Goal: Find specific page/section: Find specific page/section

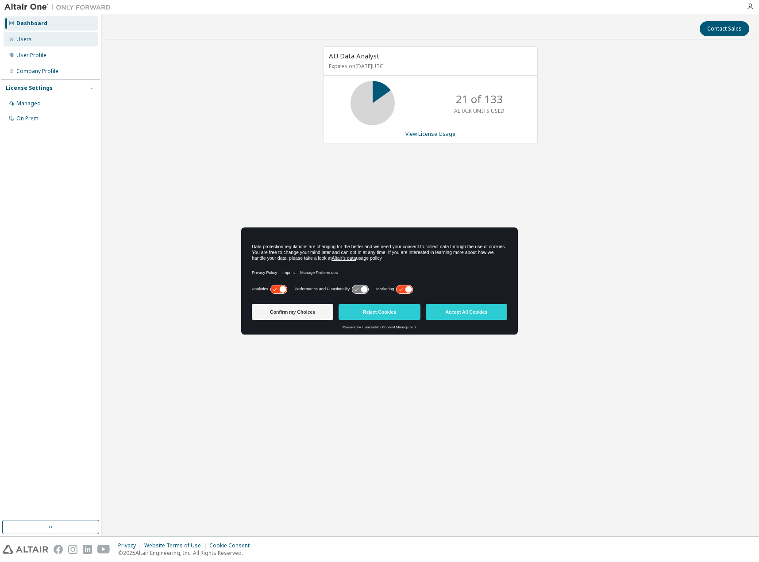
click at [22, 37] on div "Users" at bounding box center [23, 39] width 15 height 7
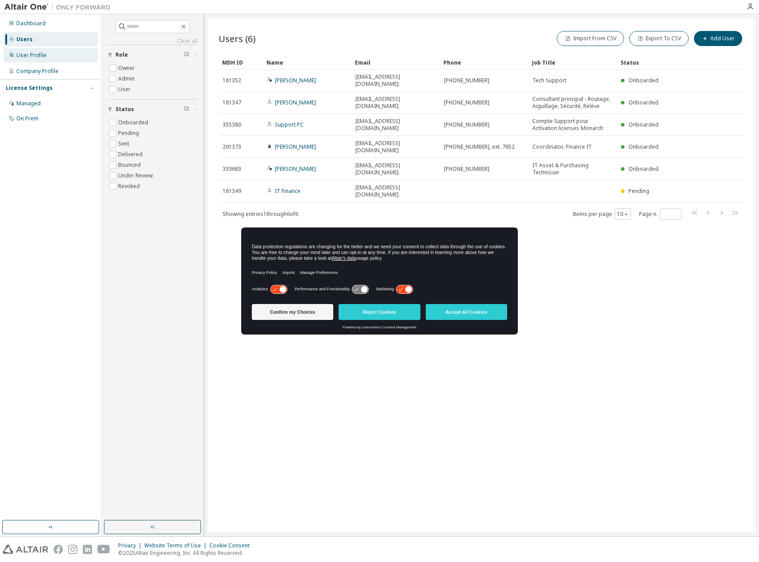
click at [33, 55] on div "User Profile" at bounding box center [31, 55] width 30 height 7
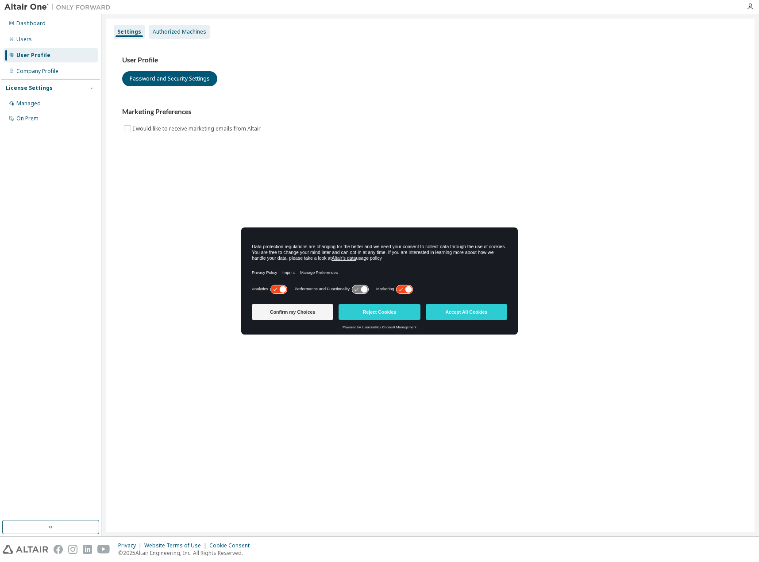
click at [173, 32] on div "Authorized Machines" at bounding box center [180, 31] width 54 height 7
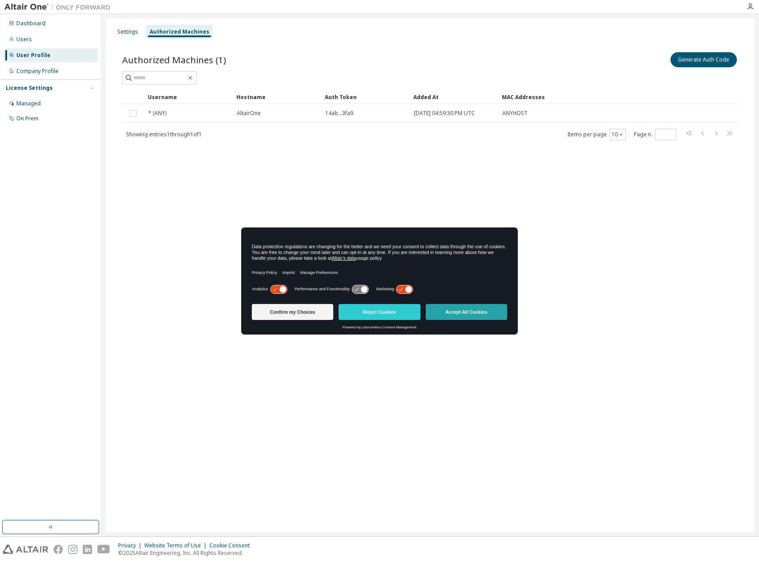
click at [462, 313] on button "Accept All Cookies" at bounding box center [466, 312] width 81 height 16
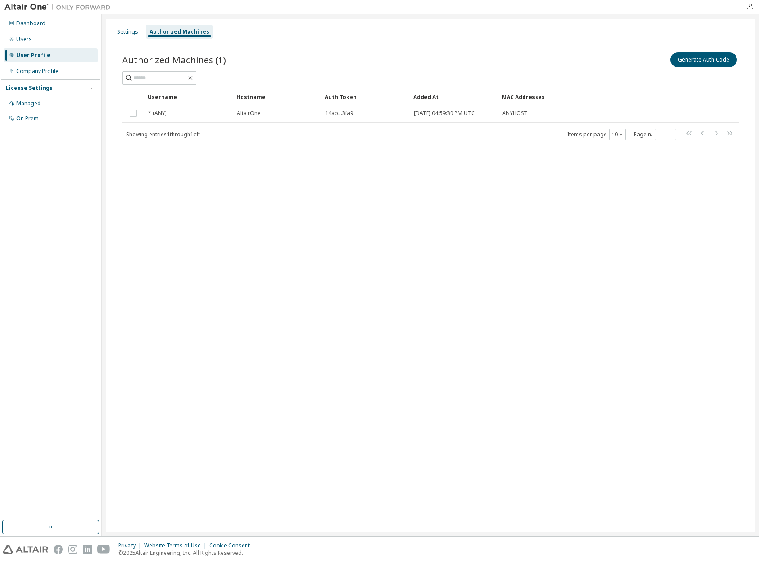
click at [40, 56] on div "User Profile" at bounding box center [33, 55] width 34 height 7
click at [25, 38] on div "Users" at bounding box center [23, 39] width 15 height 7
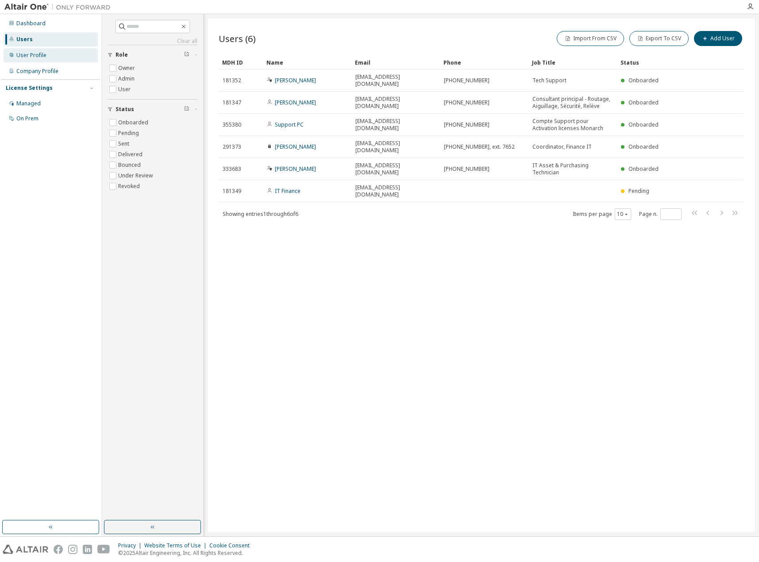
click at [27, 53] on div "User Profile" at bounding box center [31, 55] width 30 height 7
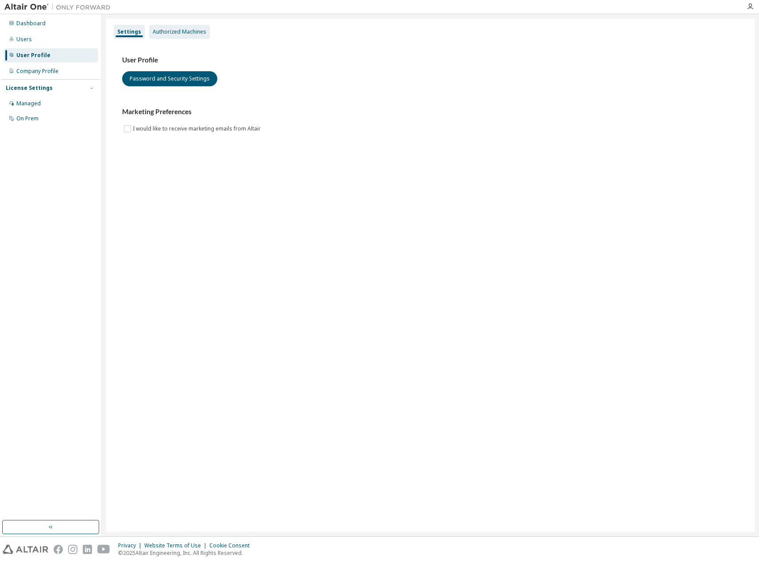
click at [173, 36] on div "Authorized Machines" at bounding box center [179, 32] width 61 height 14
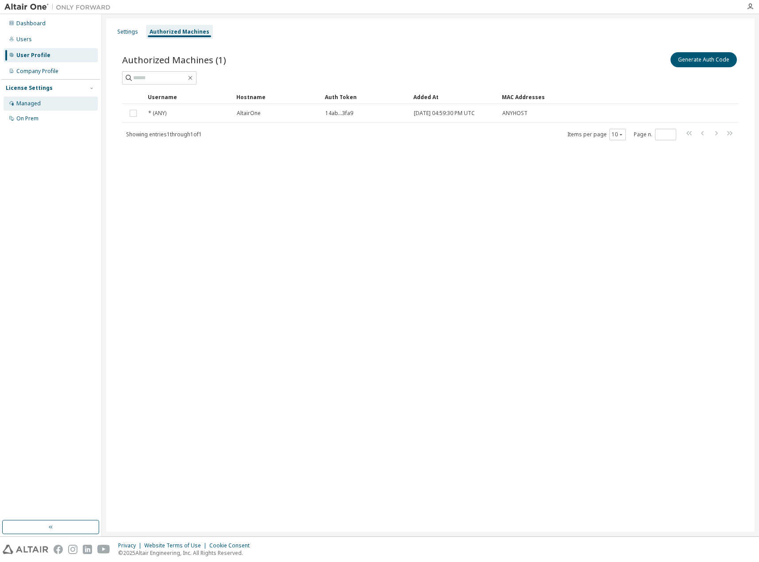
click at [31, 105] on div "Managed" at bounding box center [28, 103] width 24 height 7
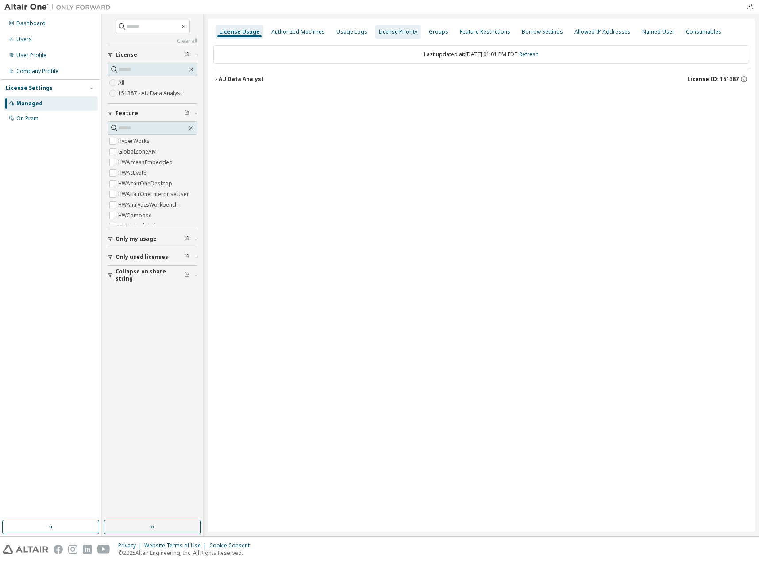
click at [295, 33] on div "Authorized Machines" at bounding box center [298, 31] width 54 height 7
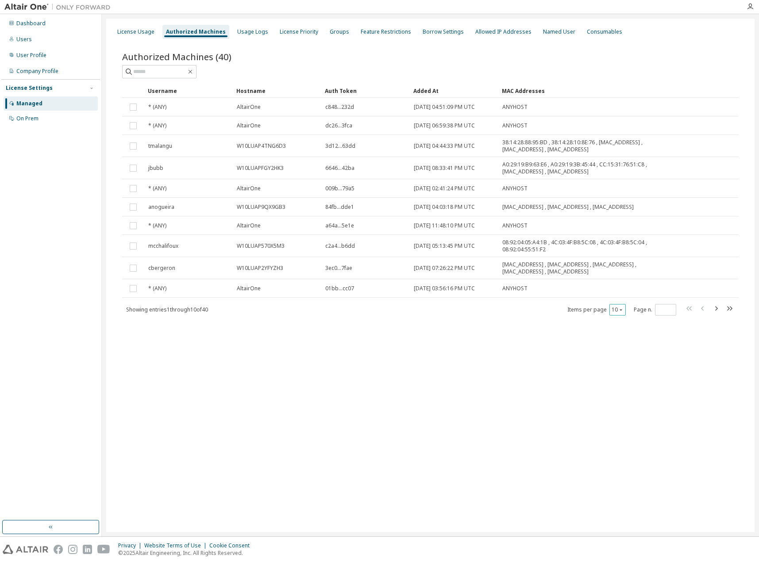
click at [622, 307] on icon "button" at bounding box center [620, 309] width 5 height 5
click at [621, 366] on div "100" at bounding box center [645, 364] width 71 height 11
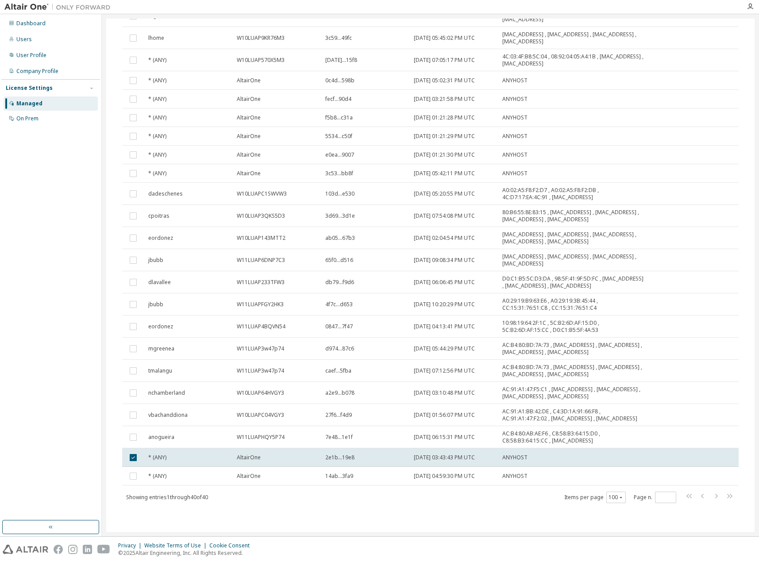
scroll to position [486, 0]
